Goal: Task Accomplishment & Management: Use online tool/utility

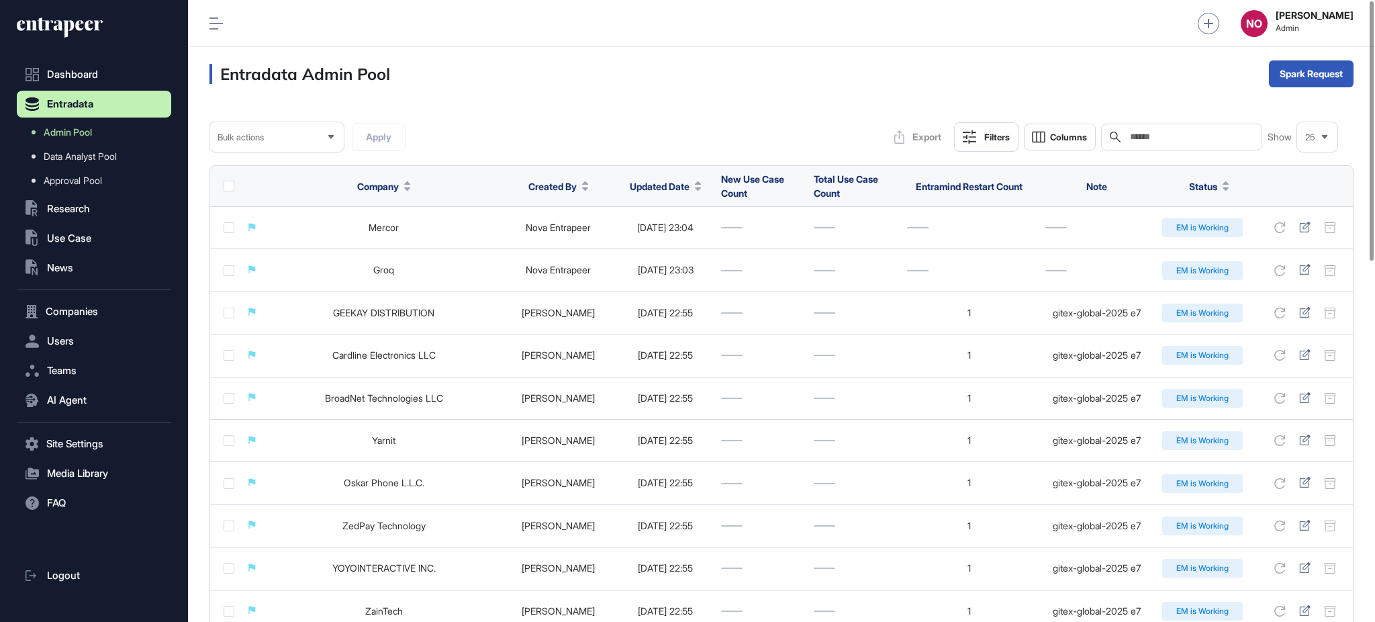
scroll to position [1, 1]
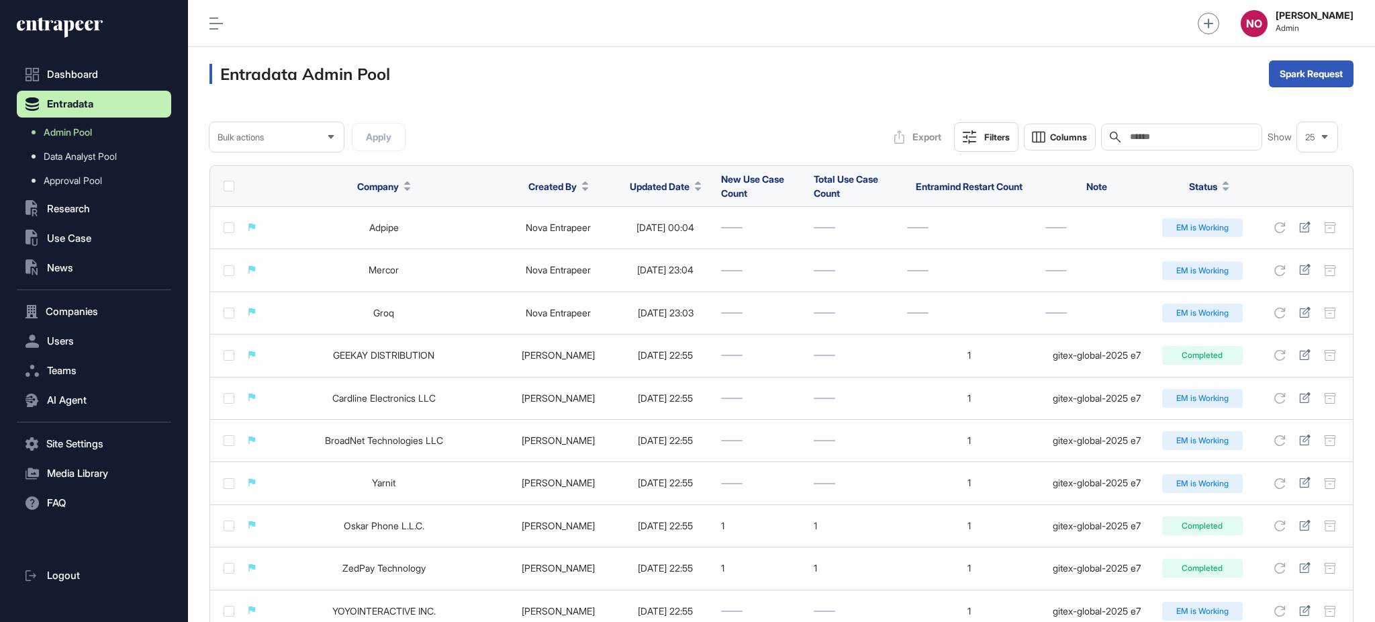
scroll to position [1, 1]
click at [1311, 121] on div "Bulk" at bounding box center [1310, 126] width 83 height 21
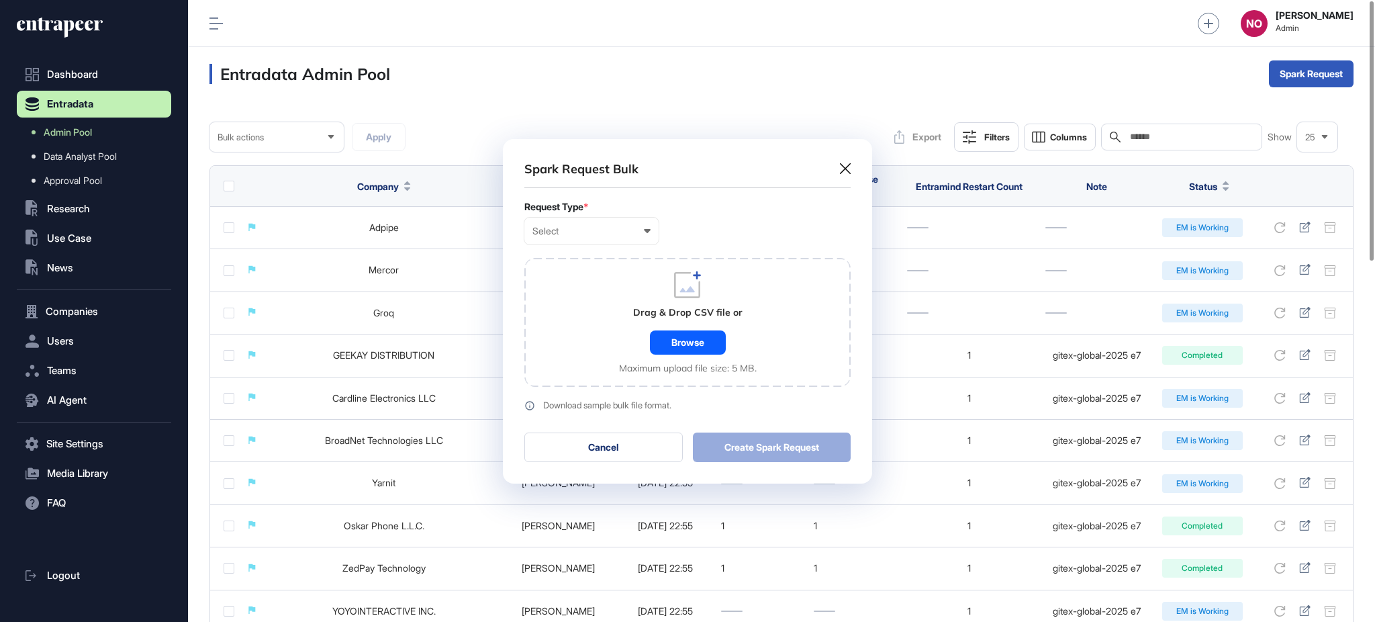
scroll to position [1, 5]
click at [612, 234] on div "Select" at bounding box center [591, 231] width 118 height 11
click at [0, 0] on div "Company" at bounding box center [0, 0] width 0 height 0
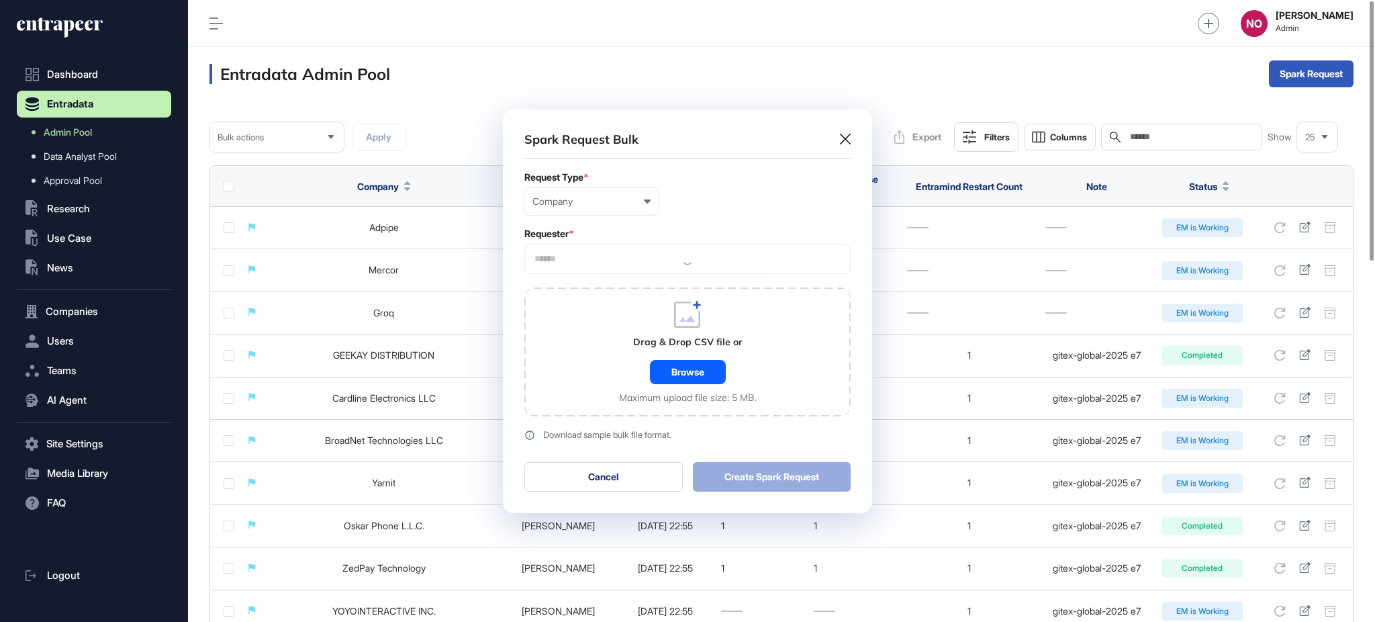
scroll to position [403, 368]
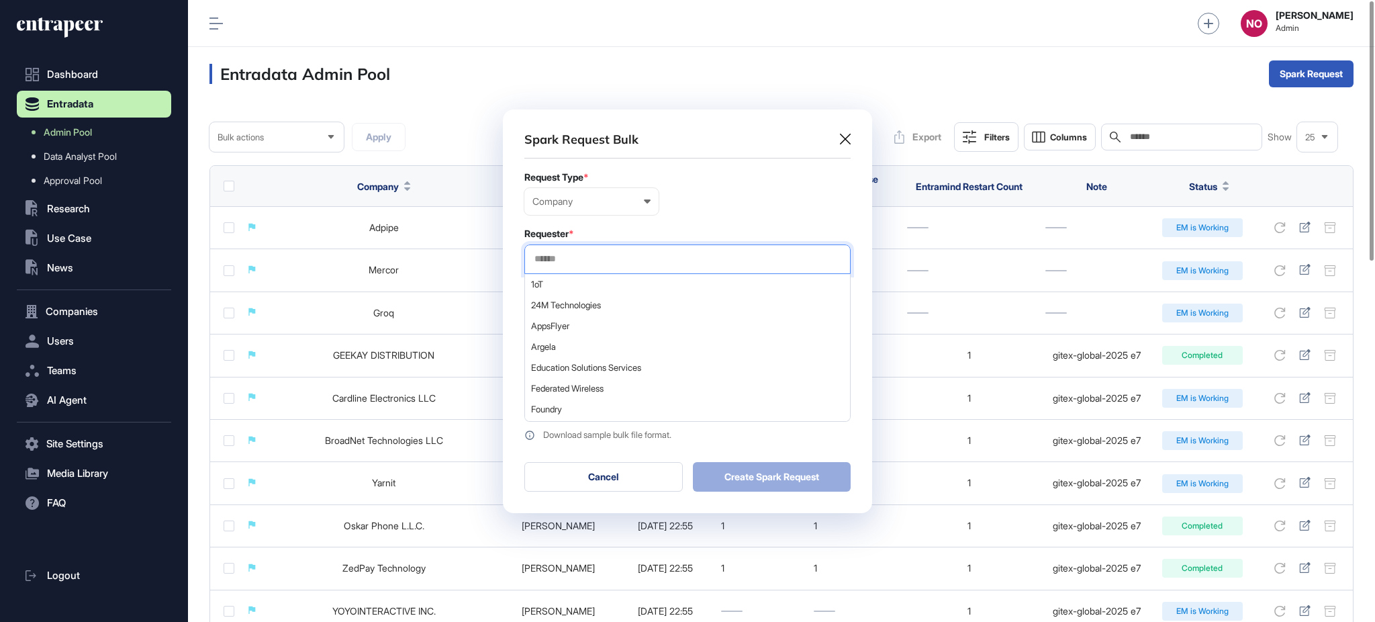
click at [589, 262] on input "text" at bounding box center [687, 258] width 309 height 11
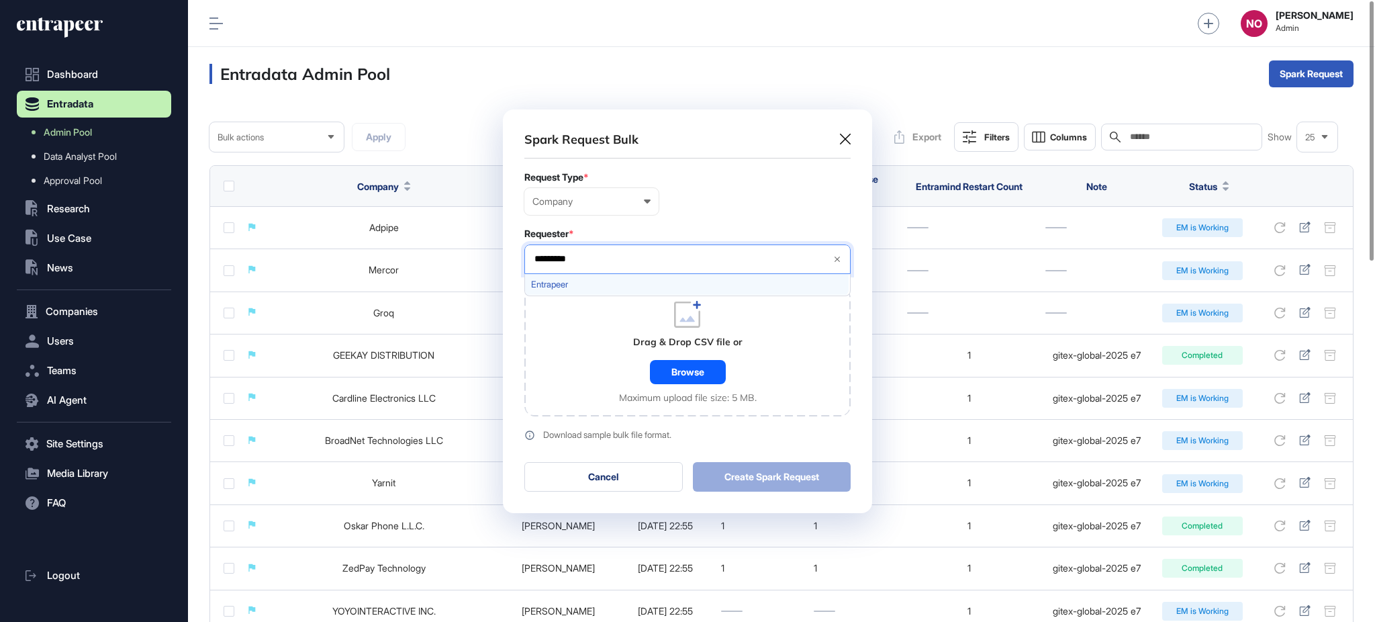
type input "*********"
click at [613, 284] on span "Entrapeer" at bounding box center [686, 284] width 311 height 10
click at [565, 395] on div "Drag & Drop CSV file or Browse Maximum upload file size: 5 MB." at bounding box center [687, 351] width 326 height 129
click at [686, 370] on div "Browse" at bounding box center [688, 372] width 76 height 24
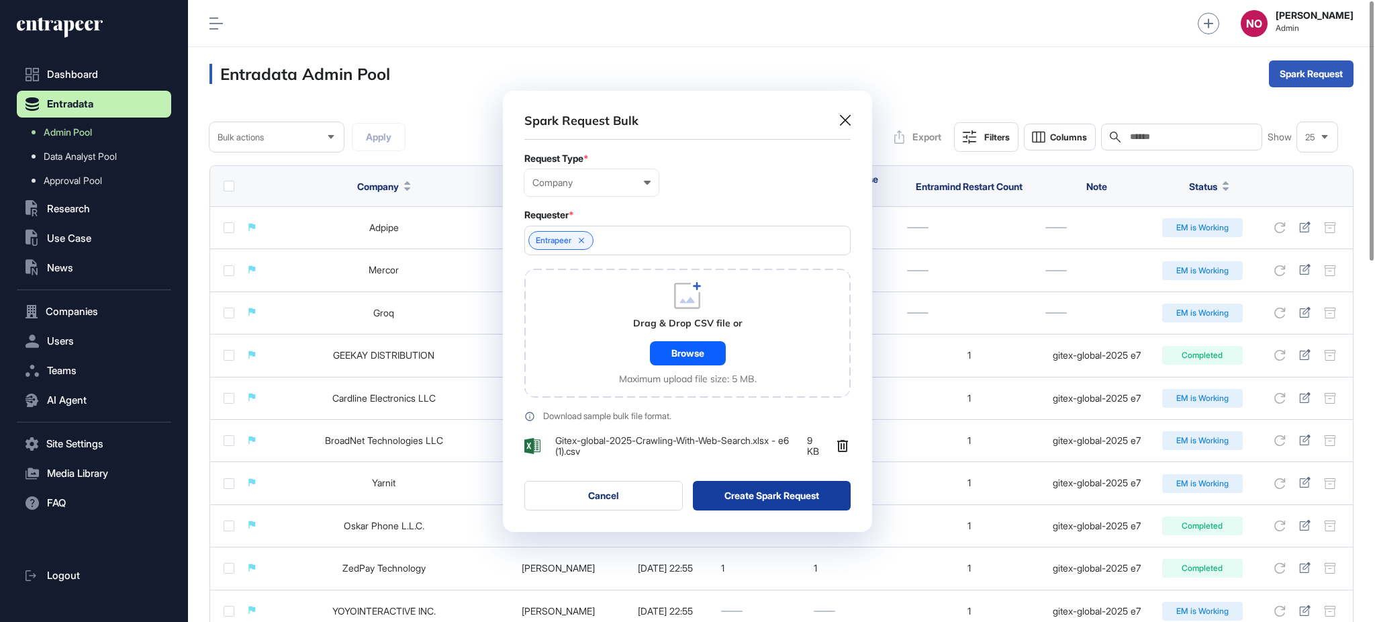
click at [817, 491] on button "Create Spark Request" at bounding box center [772, 496] width 158 height 30
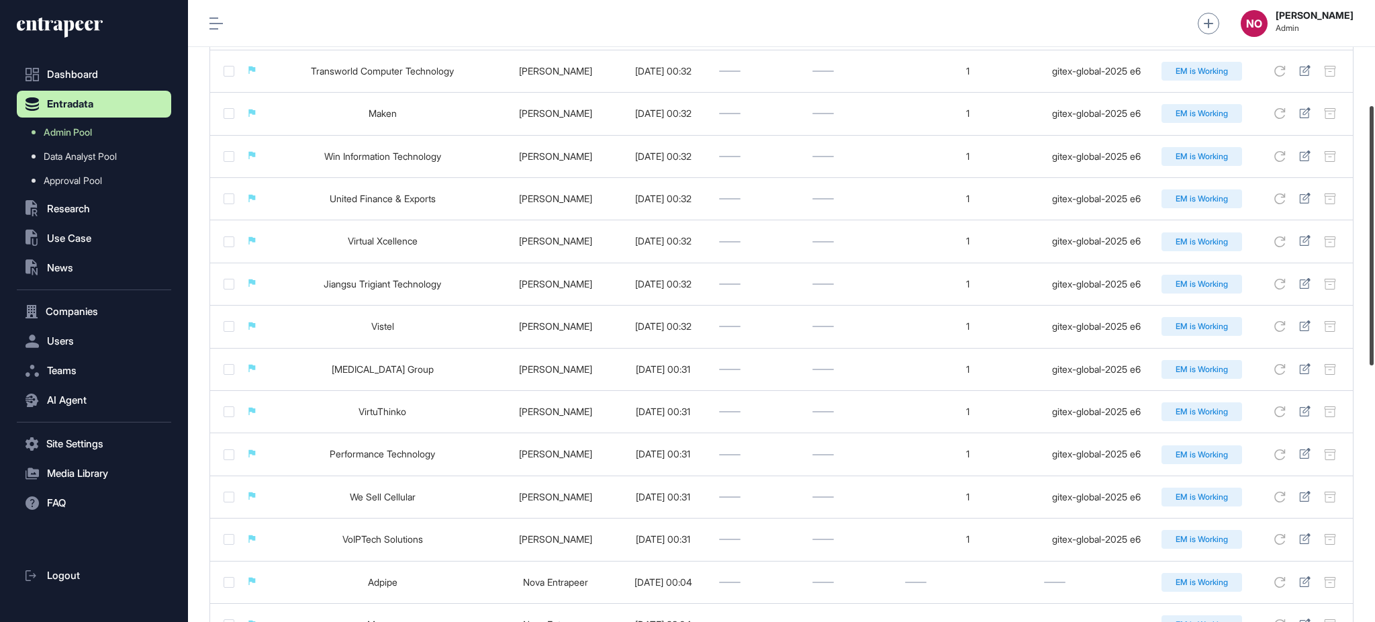
scroll to position [232, 0]
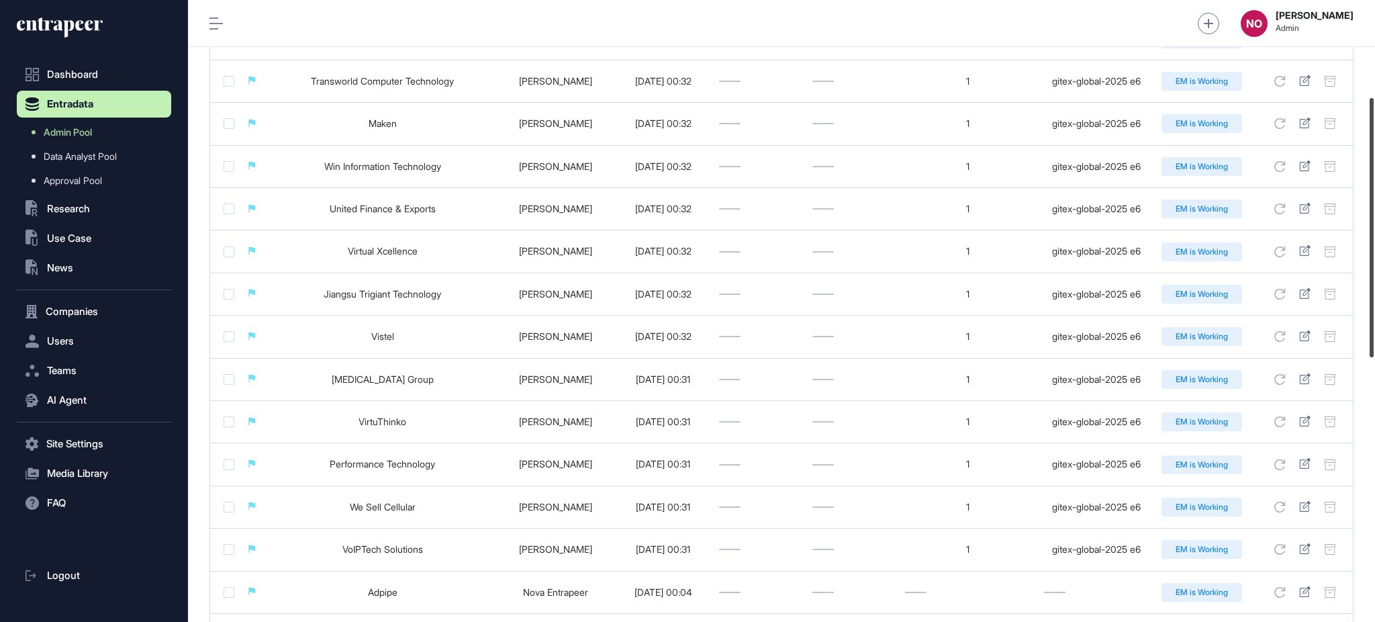
drag, startPoint x: 1373, startPoint y: 100, endPoint x: 1373, endPoint y: 197, distance: 96.7
click at [1373, 197] on div at bounding box center [1371, 227] width 4 height 259
click at [1304, 289] on icon at bounding box center [1304, 293] width 11 height 11
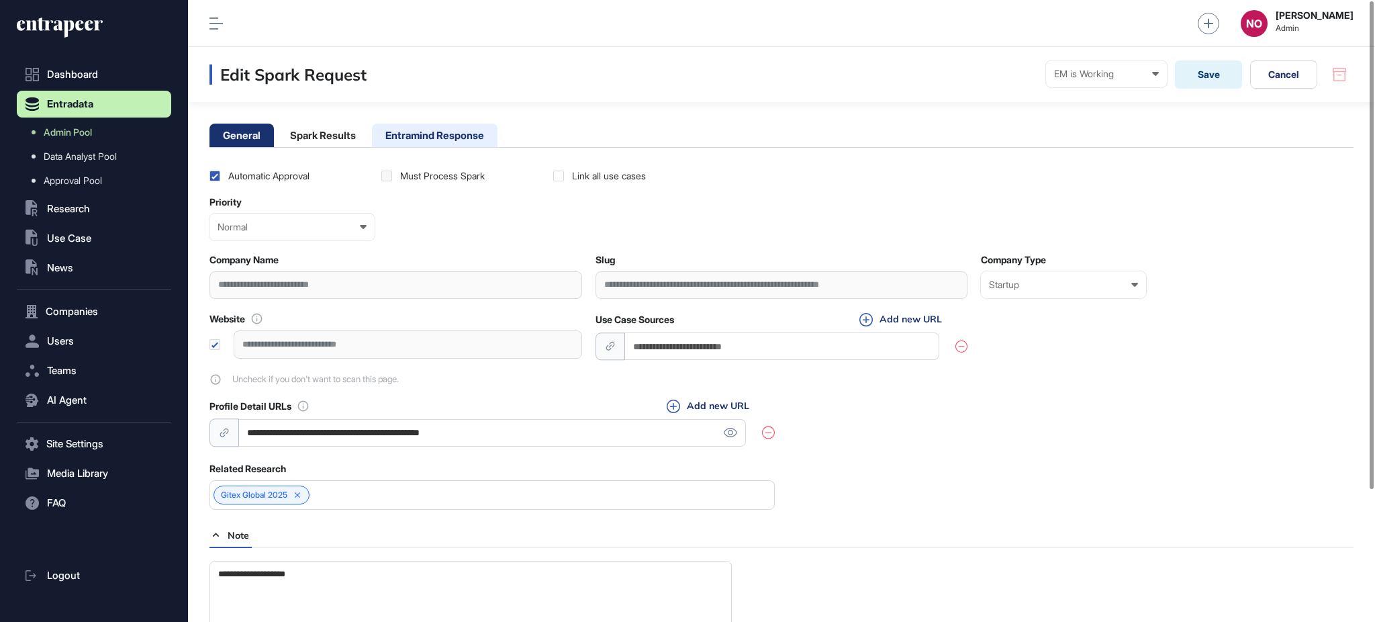
click at [462, 136] on li "Entramind Response" at bounding box center [435, 135] width 126 height 23
